Goal: Transaction & Acquisition: Purchase product/service

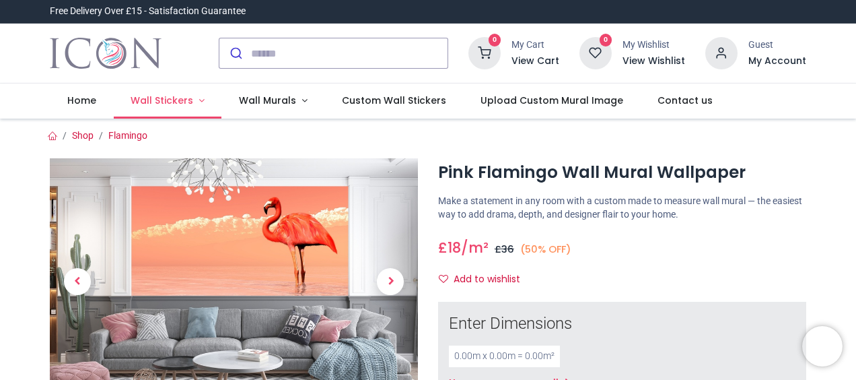
click at [166, 98] on span "Wall Stickers" at bounding box center [162, 100] width 63 height 13
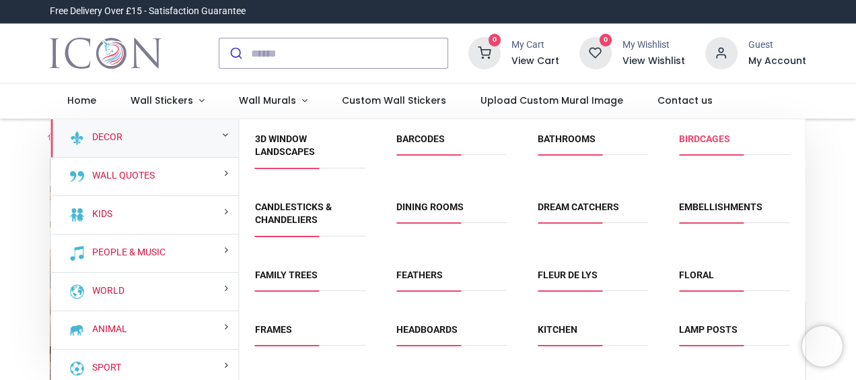
click at [710, 137] on link "Birdcages" at bounding box center [704, 138] width 51 height 11
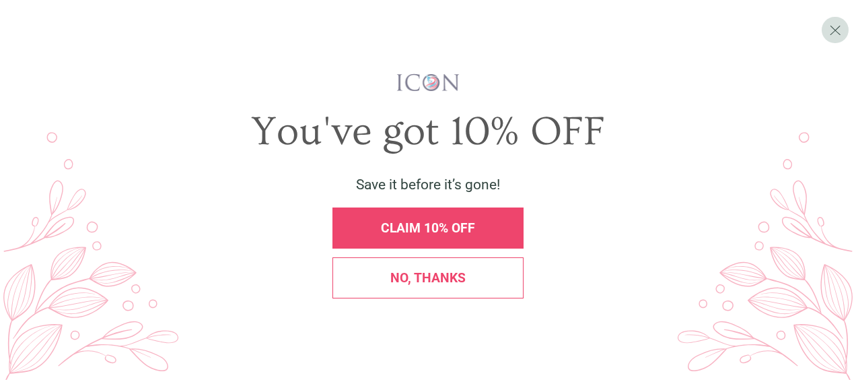
click at [463, 279] on span "No, thanks" at bounding box center [427, 277] width 75 height 15
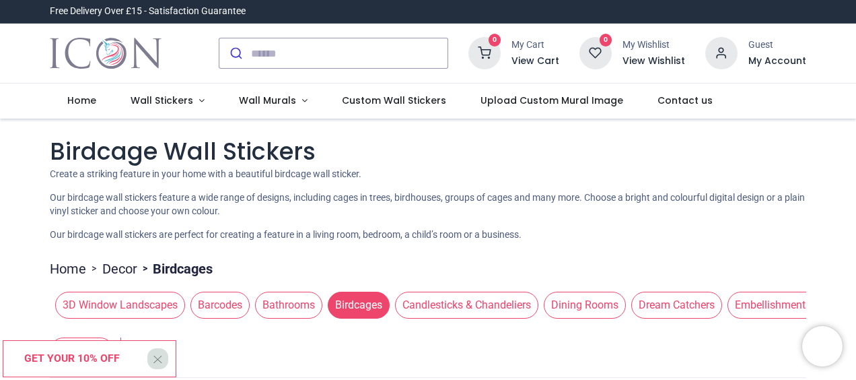
click at [854, 104] on nav "0 0 Home Wall Stickers" at bounding box center [428, 100] width 856 height 35
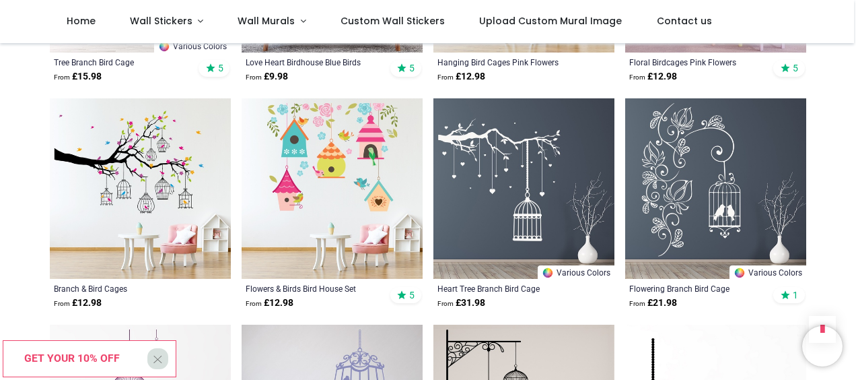
scroll to position [908, 0]
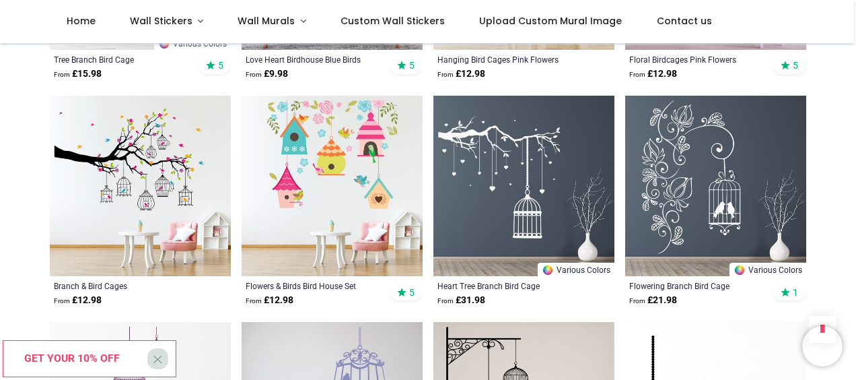
click at [714, 148] on img at bounding box center [715, 186] width 181 height 181
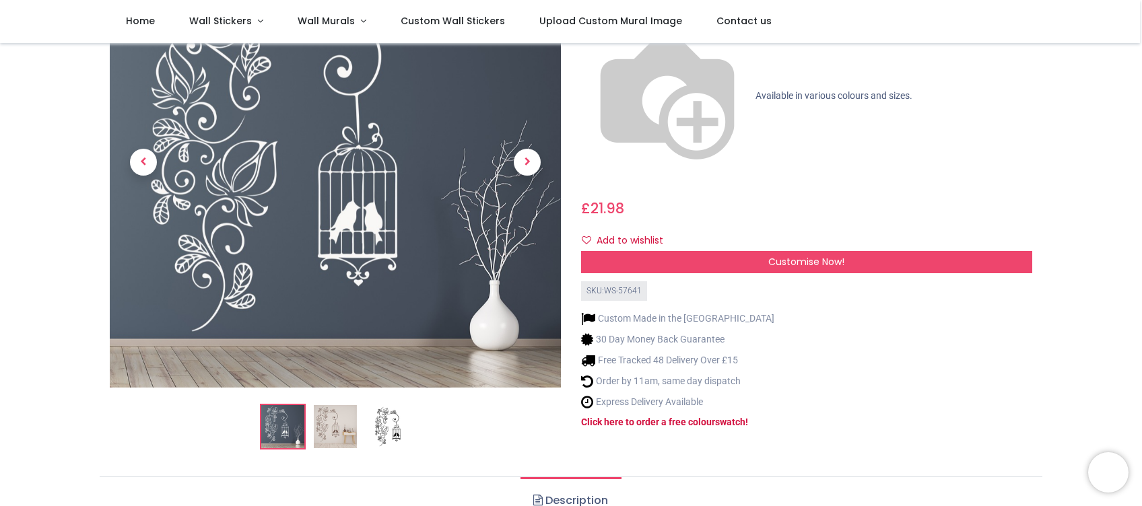
scroll to position [156, 0]
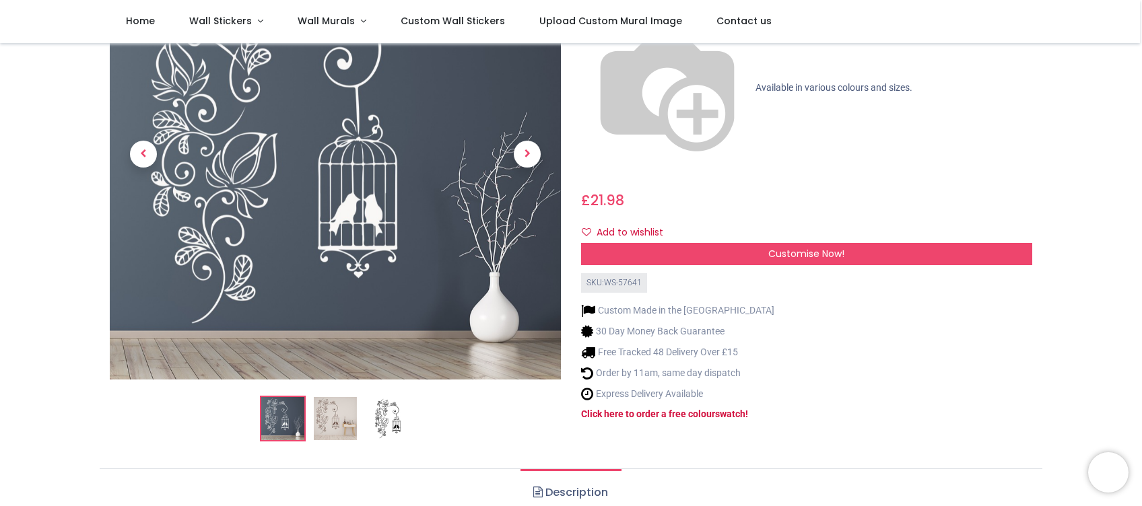
click at [333, 379] on img at bounding box center [335, 418] width 43 height 43
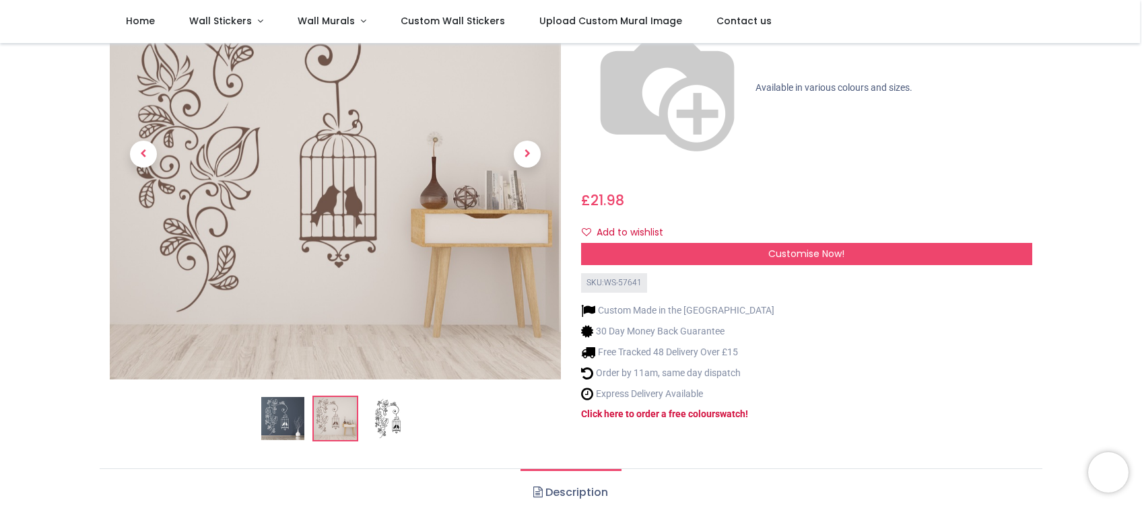
click at [388, 379] on img at bounding box center [387, 418] width 43 height 43
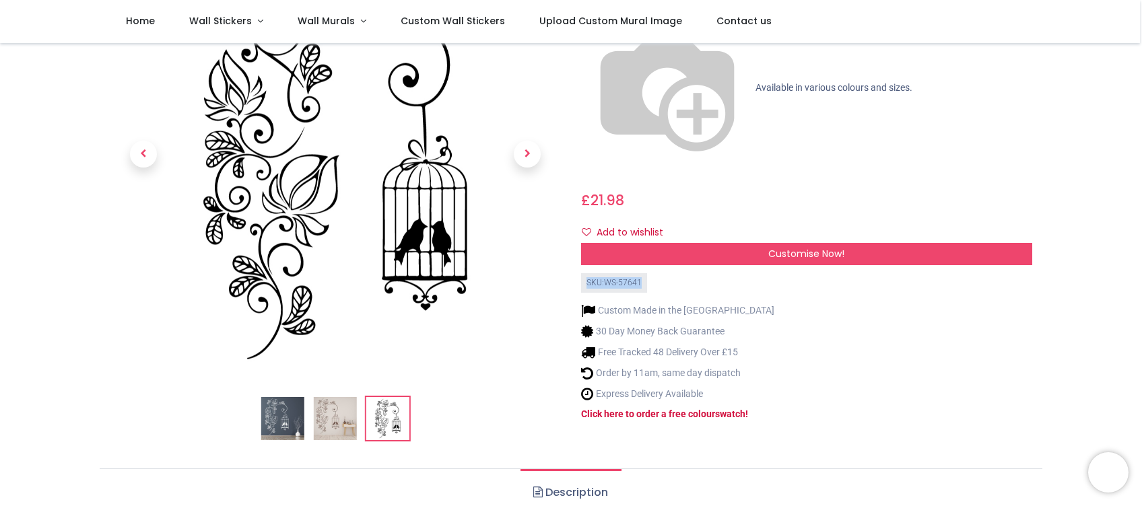
drag, startPoint x: 1139, startPoint y: 114, endPoint x: 1132, endPoint y: 75, distance: 39.0
click at [224, 20] on span "Wall Stickers" at bounding box center [220, 20] width 63 height 13
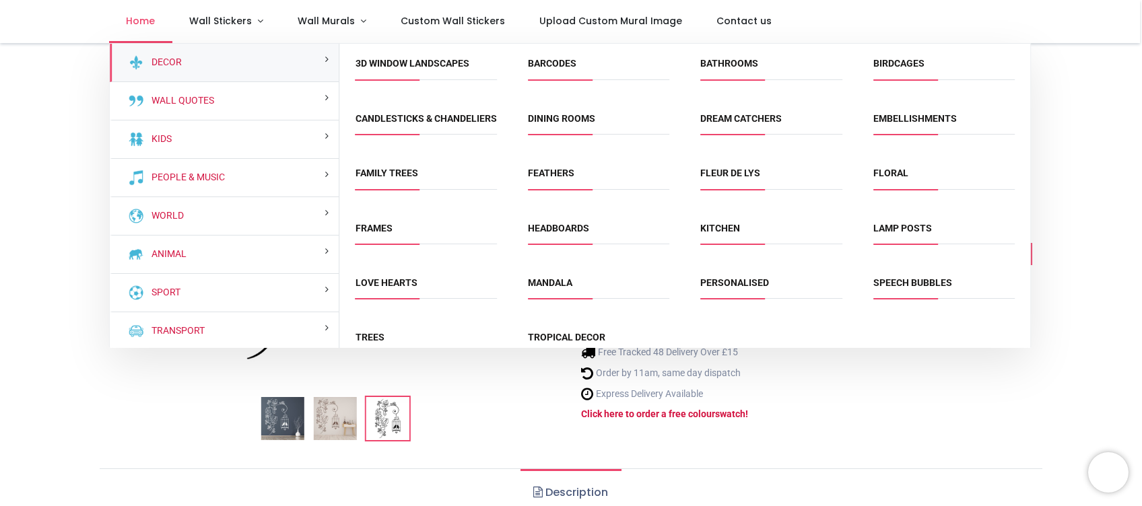
click at [129, 17] on span "Home" at bounding box center [140, 20] width 29 height 13
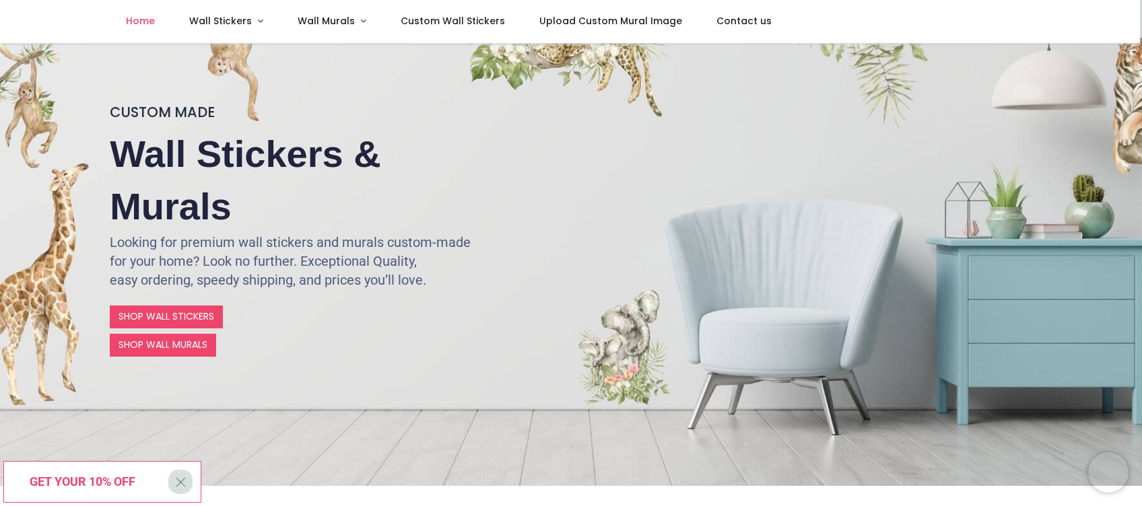
scroll to position [71, 0]
click at [167, 316] on link "SHOP WALL STICKERS" at bounding box center [166, 316] width 113 height 23
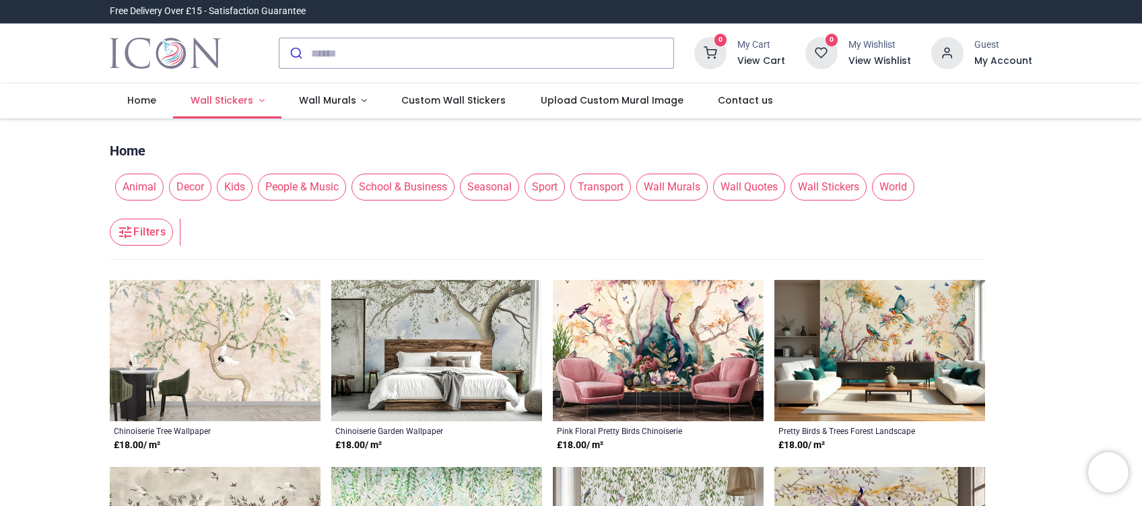
click at [232, 101] on span "Wall Stickers" at bounding box center [222, 100] width 63 height 13
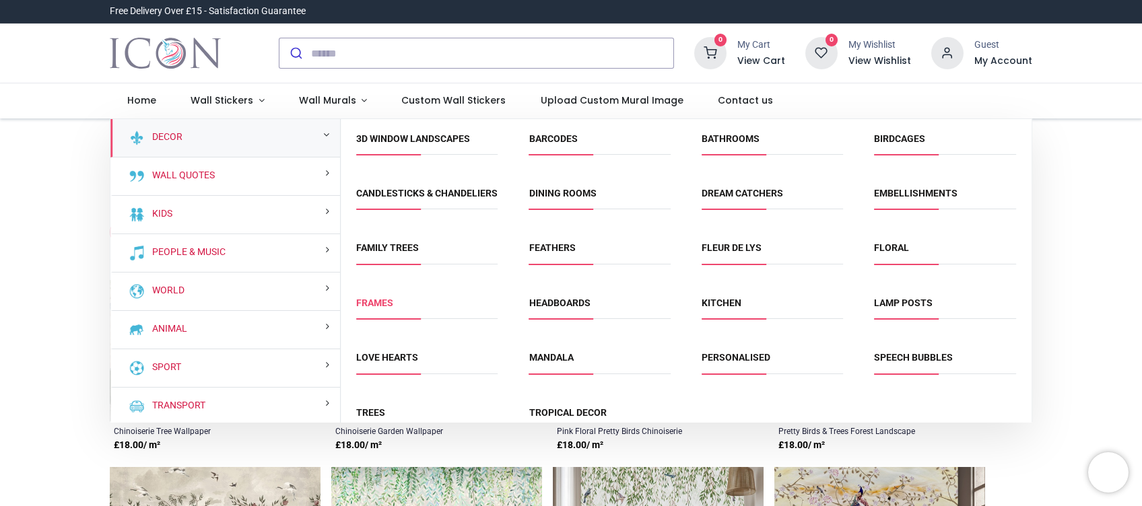
click at [372, 308] on link "Frames" at bounding box center [374, 303] width 37 height 11
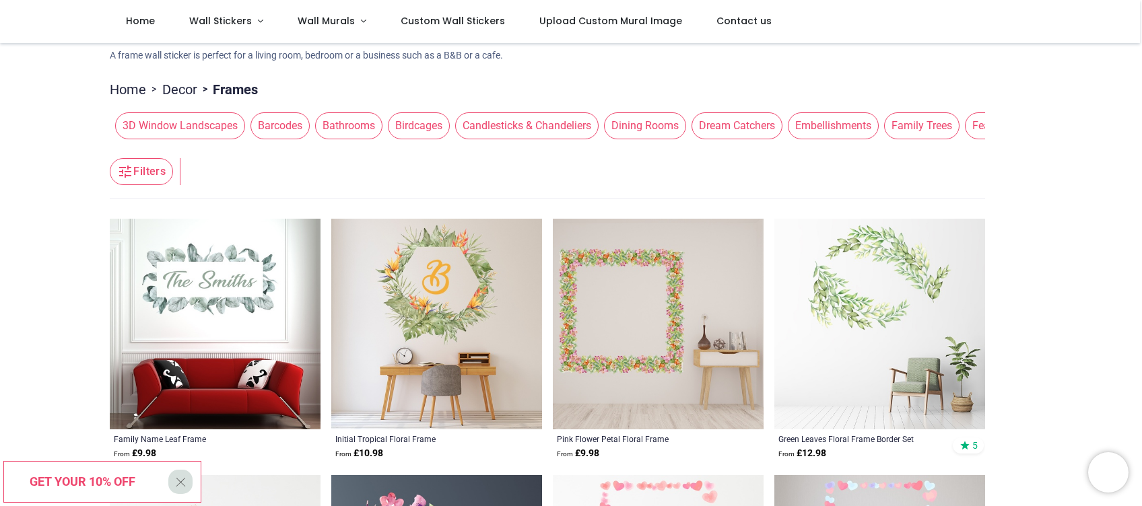
scroll to position [98, 0]
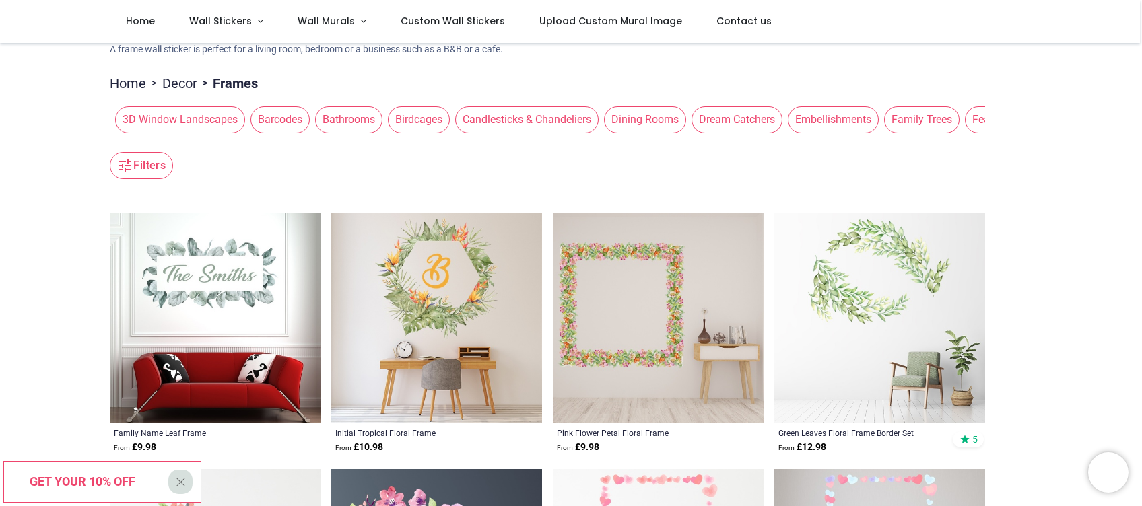
click at [419, 120] on span "Birdcages" at bounding box center [419, 119] width 62 height 27
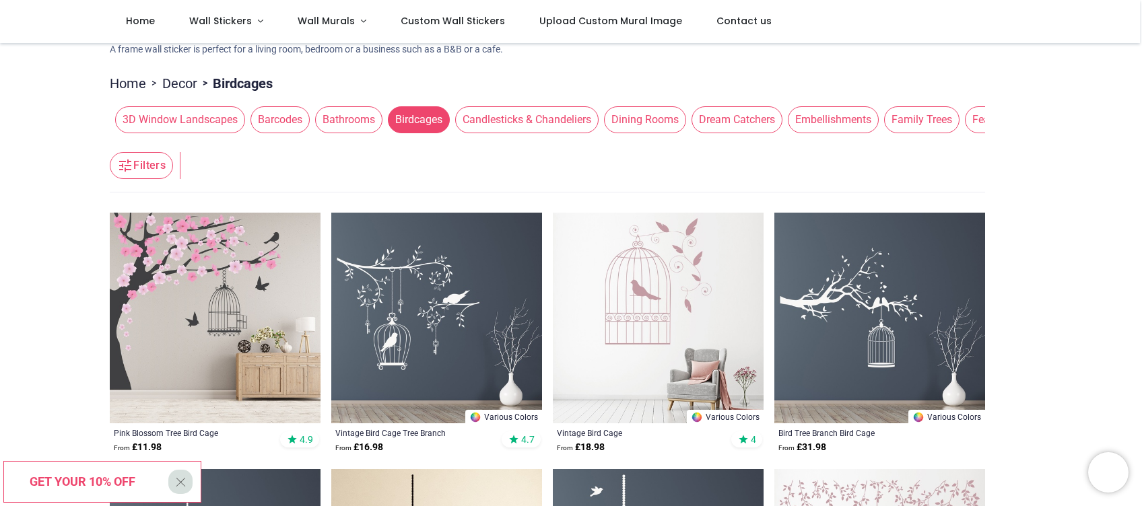
click at [856, 307] on img at bounding box center [879, 318] width 211 height 211
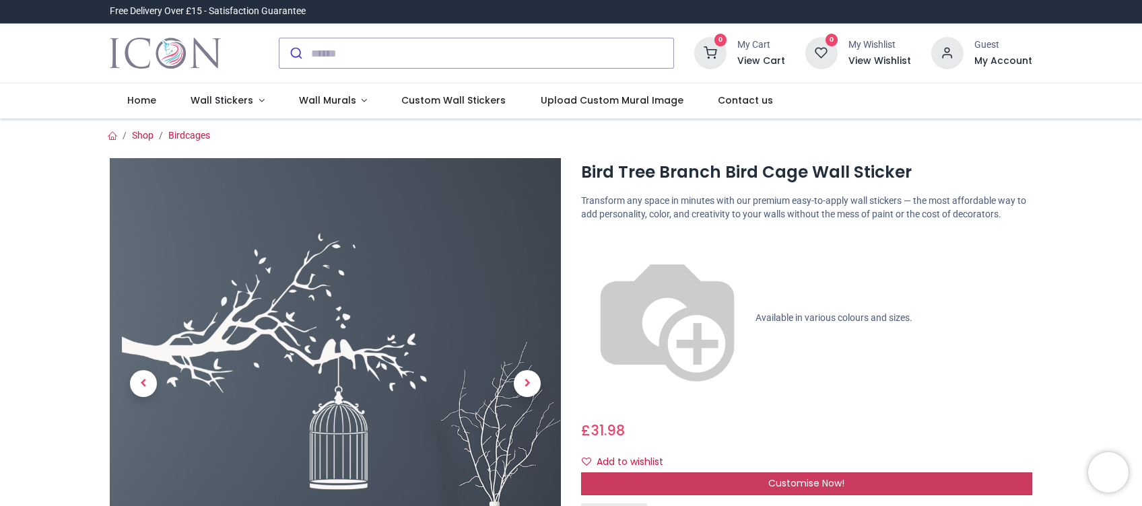
click at [801, 477] on span "Customise Now!" at bounding box center [806, 483] width 76 height 13
